Goal: Book appointment/travel/reservation

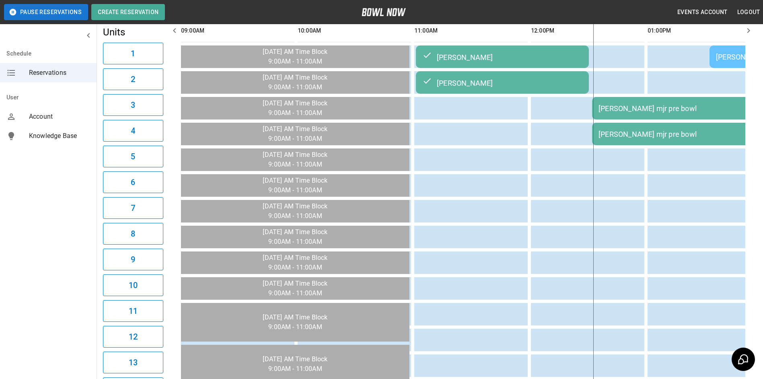
scroll to position [0, 350]
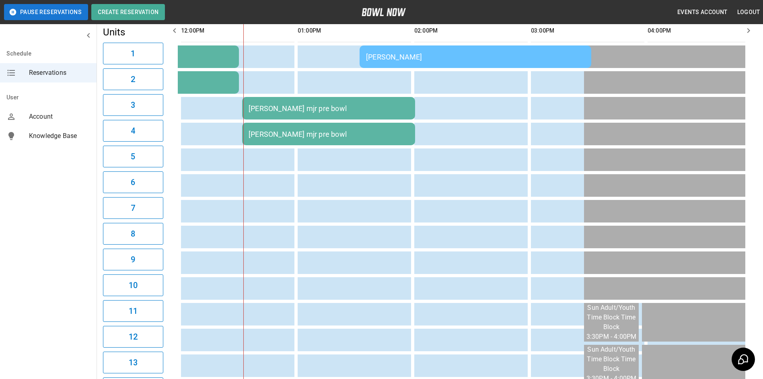
click at [394, 107] on div "[PERSON_NAME] mjr pre bowl" at bounding box center [329, 108] width 160 height 8
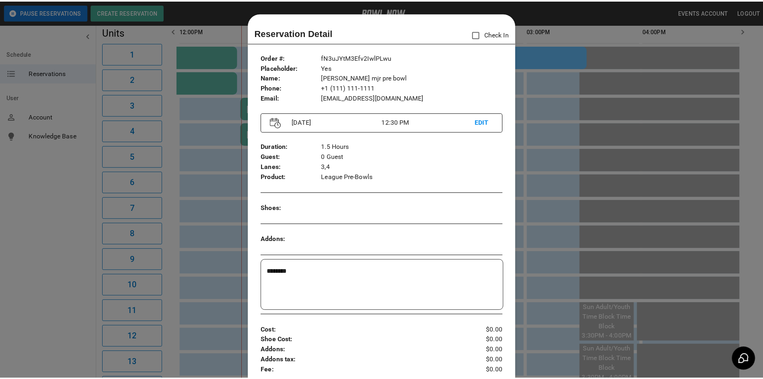
scroll to position [13, 0]
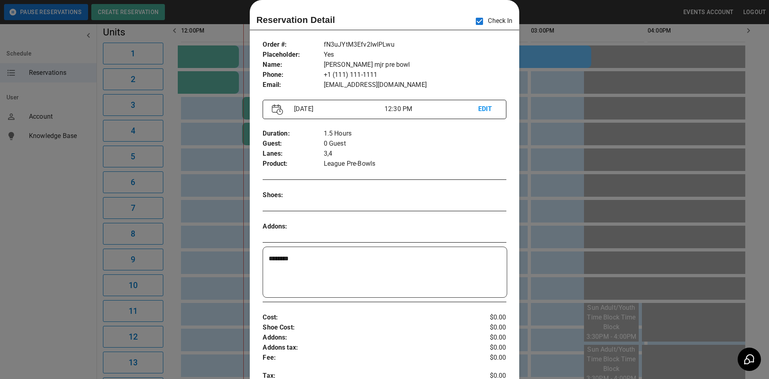
drag, startPoint x: 565, startPoint y: 175, endPoint x: 559, endPoint y: 175, distance: 6.4
click at [565, 175] on div at bounding box center [384, 189] width 769 height 379
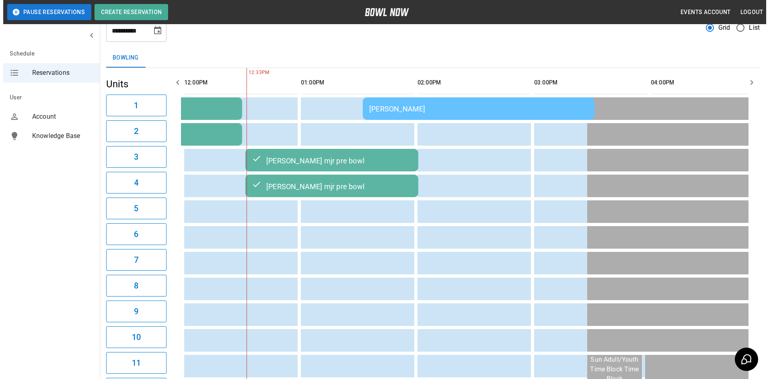
scroll to position [47, 0]
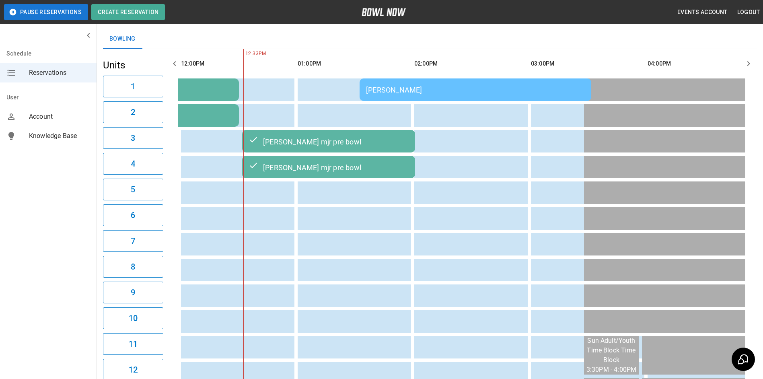
click at [368, 152] on td "[PERSON_NAME] mjr pre bowl" at bounding box center [328, 141] width 173 height 23
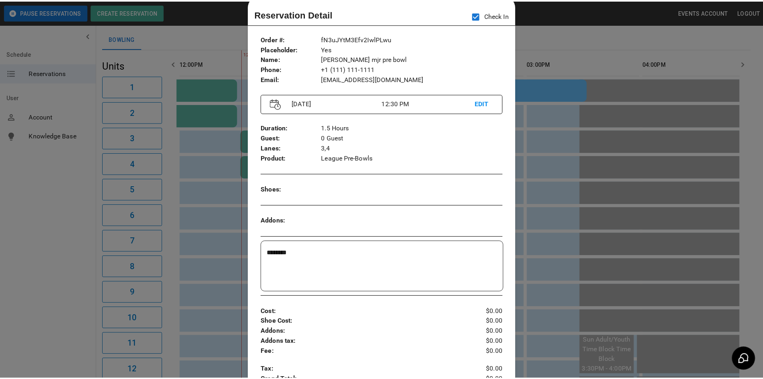
scroll to position [0, 0]
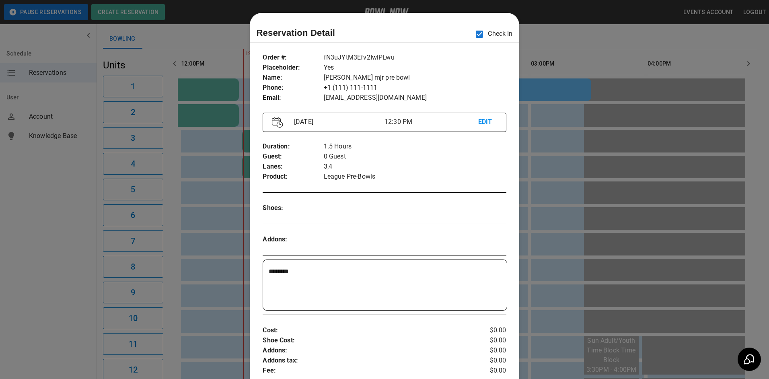
click at [559, 95] on div at bounding box center [384, 189] width 769 height 379
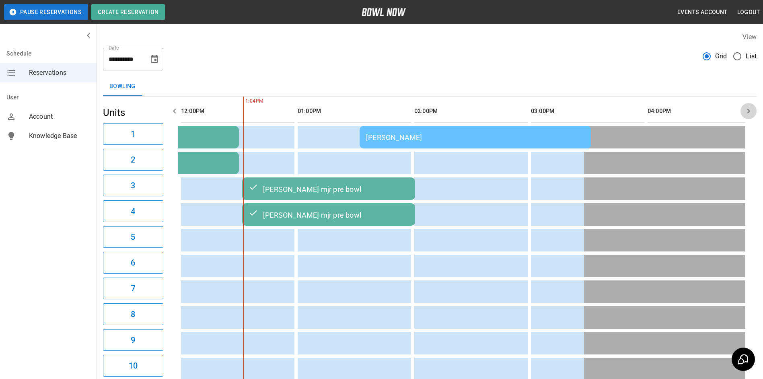
click at [750, 105] on button "button" at bounding box center [749, 111] width 16 height 16
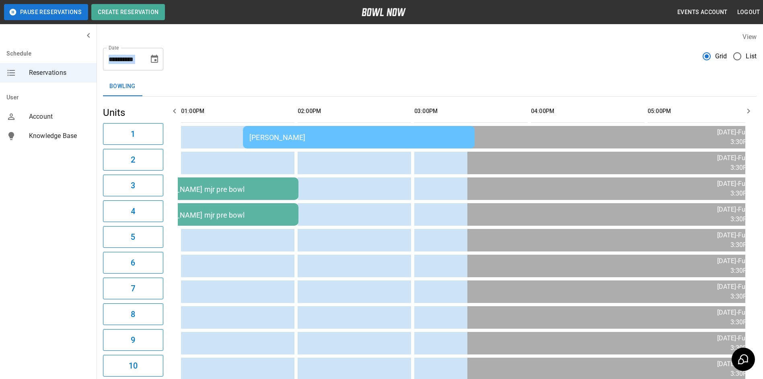
click at [152, 66] on div "**********" at bounding box center [133, 59] width 60 height 23
click at [155, 65] on button "Choose date, selected date is Sep 28, 2025" at bounding box center [154, 59] width 16 height 16
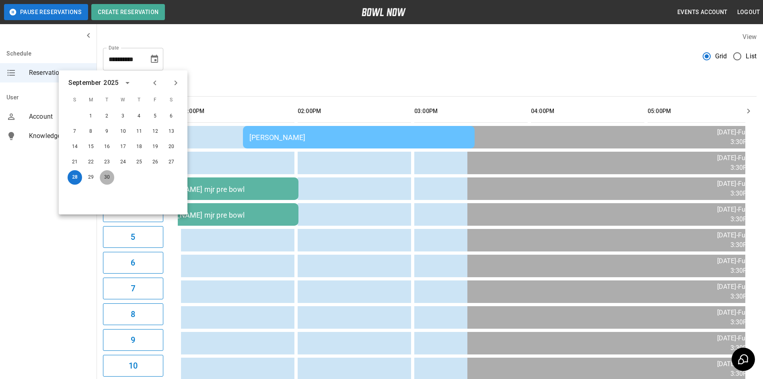
click at [101, 178] on button "30" at bounding box center [107, 177] width 14 height 14
type input "**********"
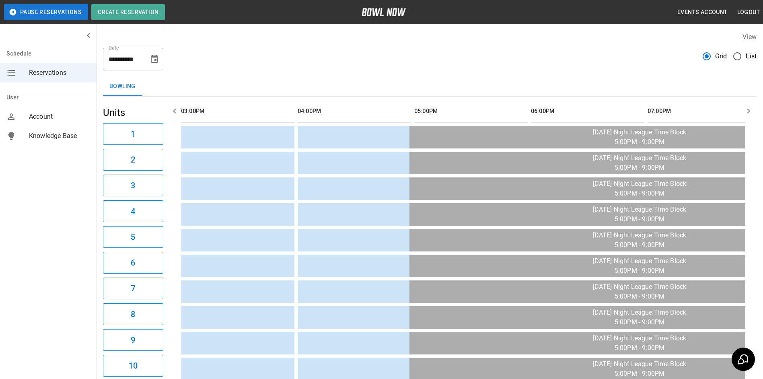
scroll to position [0, 233]
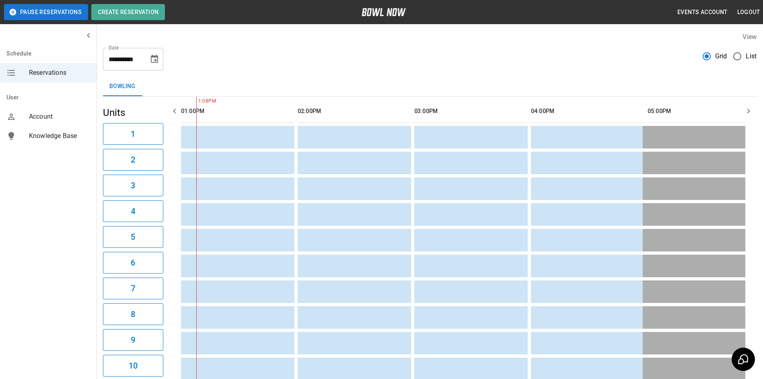
click at [176, 108] on icon "button" at bounding box center [175, 111] width 10 height 10
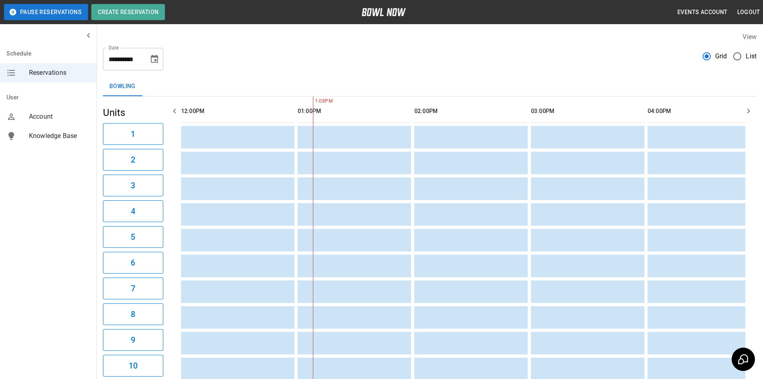
click at [175, 108] on icon "button" at bounding box center [175, 111] width 10 height 10
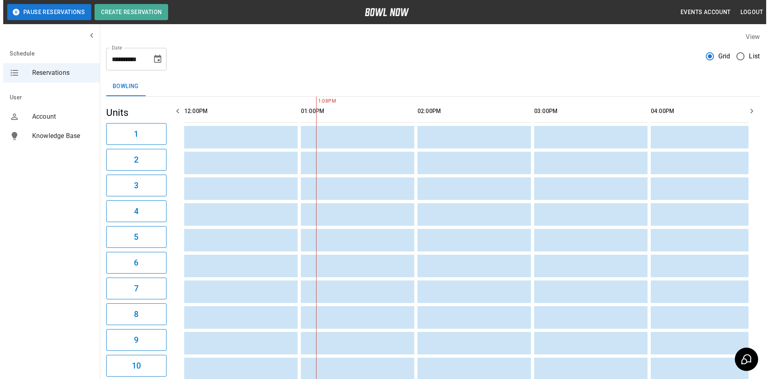
scroll to position [0, 0]
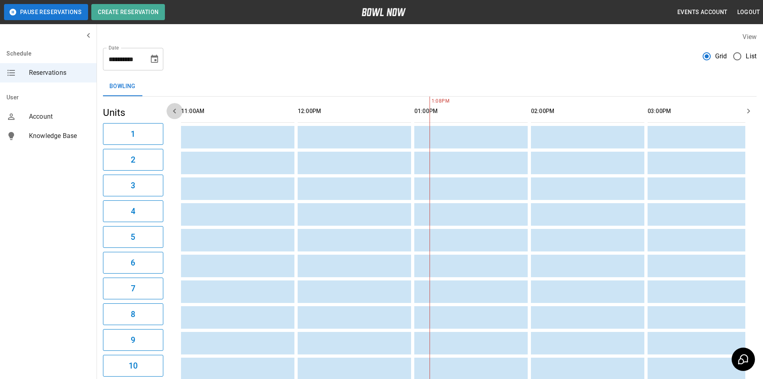
click at [176, 108] on icon "button" at bounding box center [175, 111] width 10 height 10
click at [206, 140] on td "sticky table" at bounding box center [194, 137] width 26 height 23
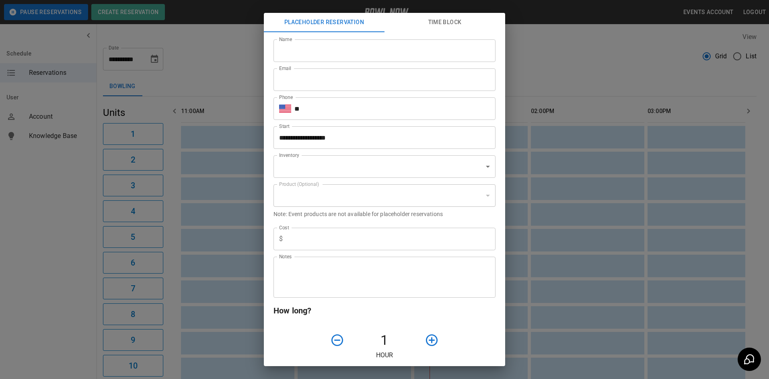
type input "**********"
click at [299, 43] on input "Name" at bounding box center [385, 50] width 222 height 23
type input "*"
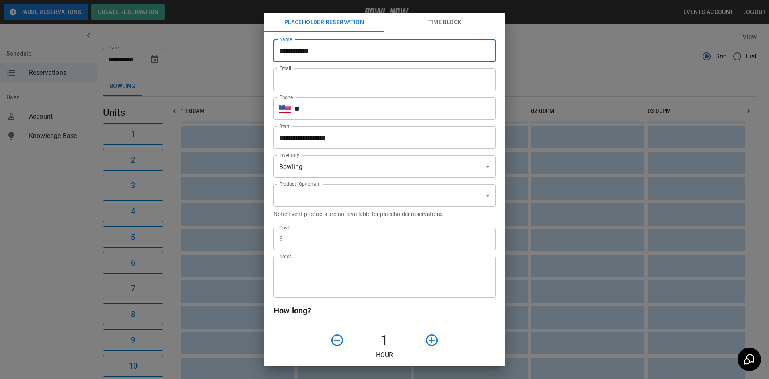
type input "**********"
click at [333, 75] on input "Email" at bounding box center [385, 79] width 222 height 23
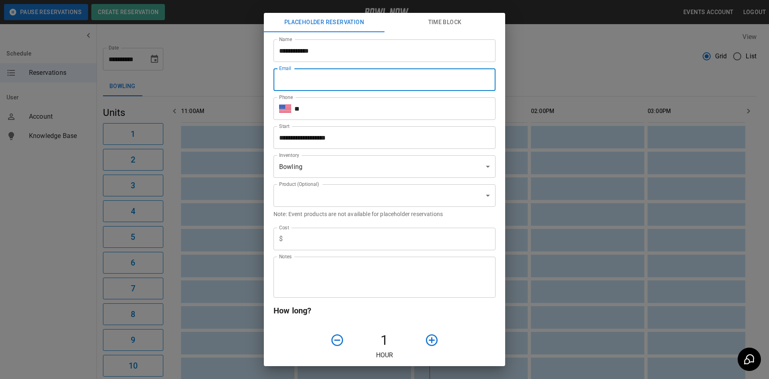
type input "**********"
type input "*"
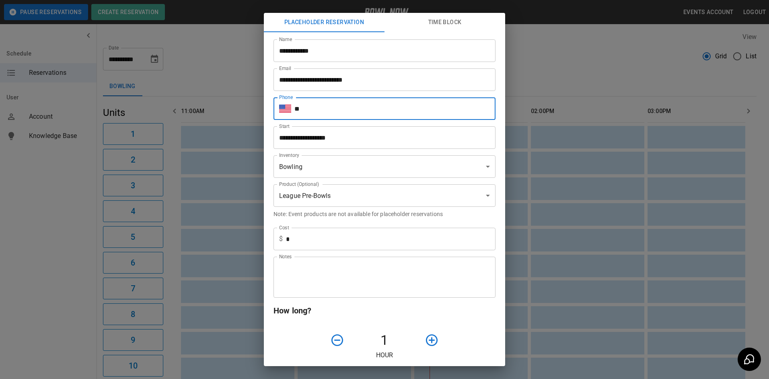
click at [339, 111] on input "**" at bounding box center [395, 108] width 201 height 23
type input "**********"
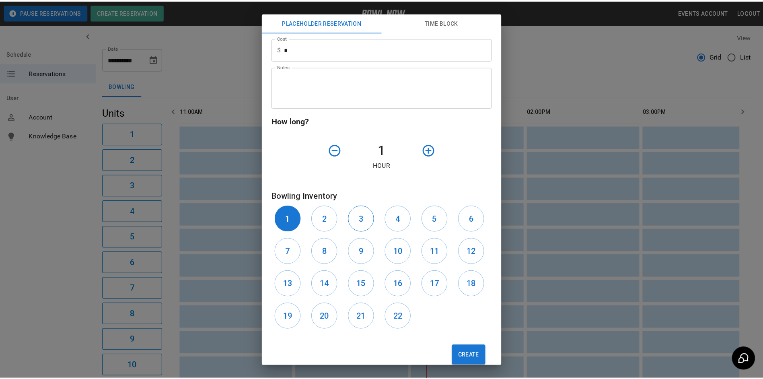
scroll to position [205, 0]
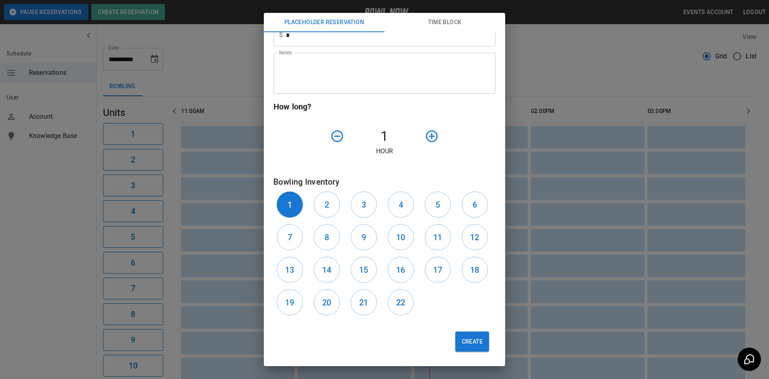
drag, startPoint x: 422, startPoint y: 138, endPoint x: 396, endPoint y: 162, distance: 35.6
click at [422, 142] on div at bounding box center [450, 136] width 56 height 21
click at [332, 212] on button "2" at bounding box center [327, 205] width 26 height 26
click at [422, 139] on button "button" at bounding box center [432, 136] width 21 height 21
click at [465, 339] on button "Create" at bounding box center [472, 342] width 34 height 20
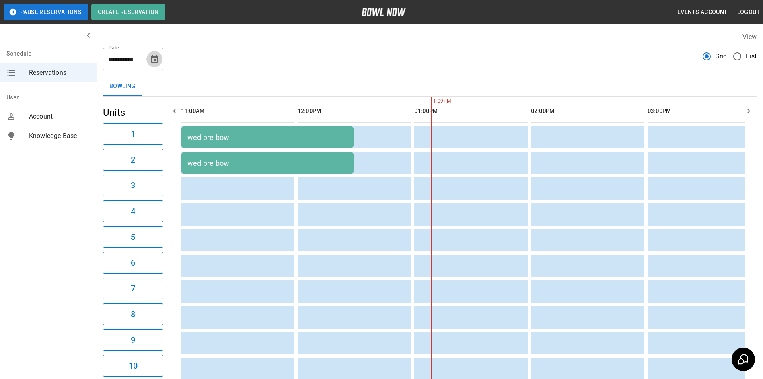
click at [160, 61] on button "Choose date, selected date is Sep 30, 2025" at bounding box center [154, 59] width 16 height 16
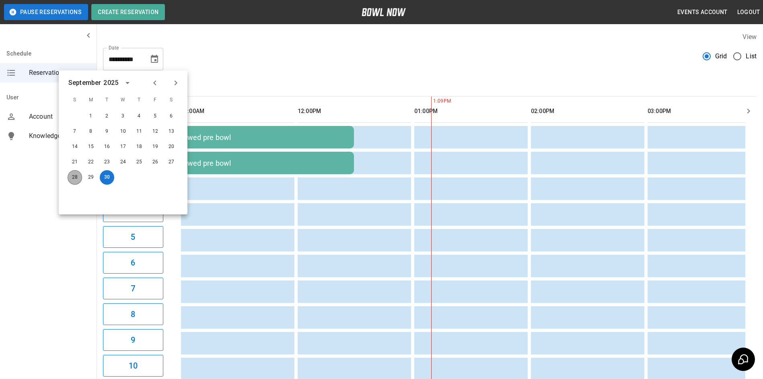
drag, startPoint x: 76, startPoint y: 182, endPoint x: 268, endPoint y: 51, distance: 232.7
click at [78, 182] on button "28" at bounding box center [75, 177] width 14 height 14
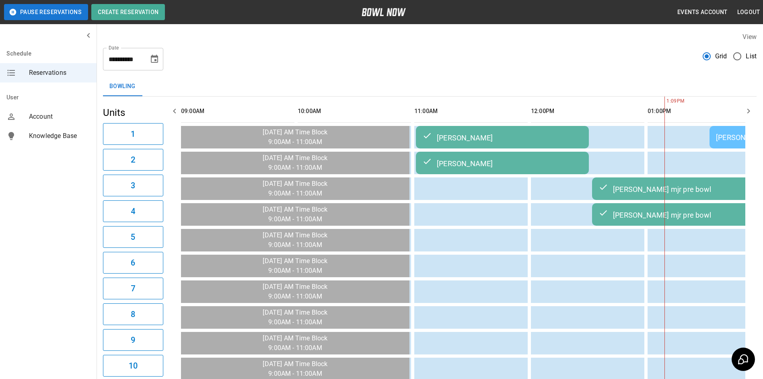
type input "**********"
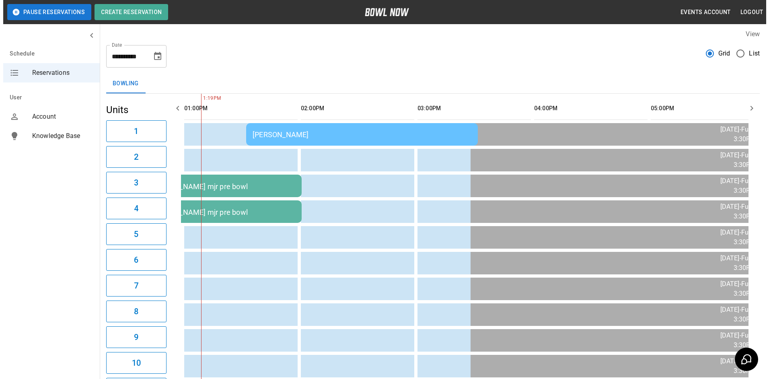
scroll to position [0, 0]
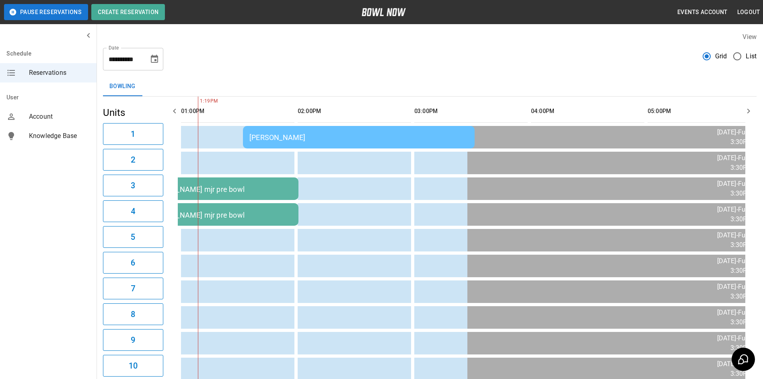
click at [329, 130] on td "[PERSON_NAME]" at bounding box center [359, 137] width 232 height 23
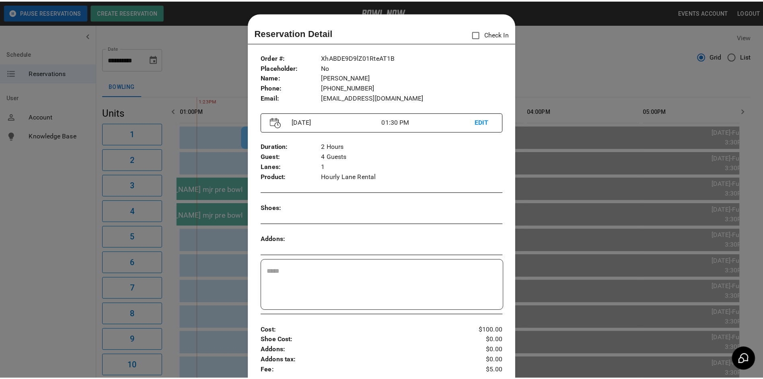
scroll to position [13, 0]
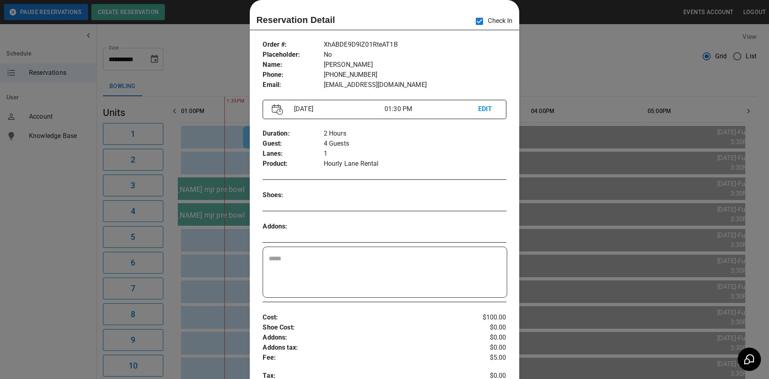
click at [528, 35] on div at bounding box center [384, 189] width 769 height 379
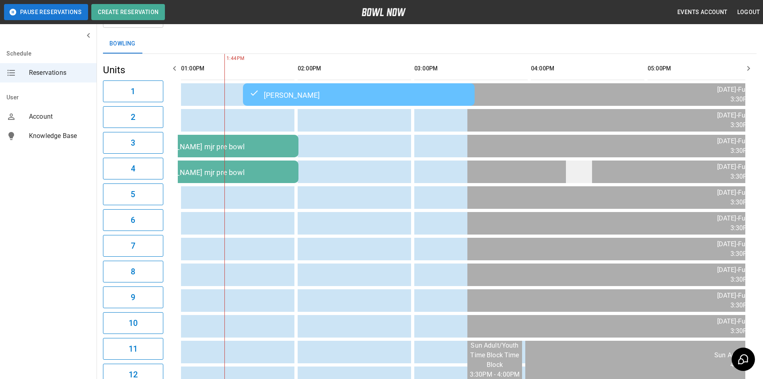
scroll to position [0, 0]
